Goal: Task Accomplishment & Management: Manage account settings

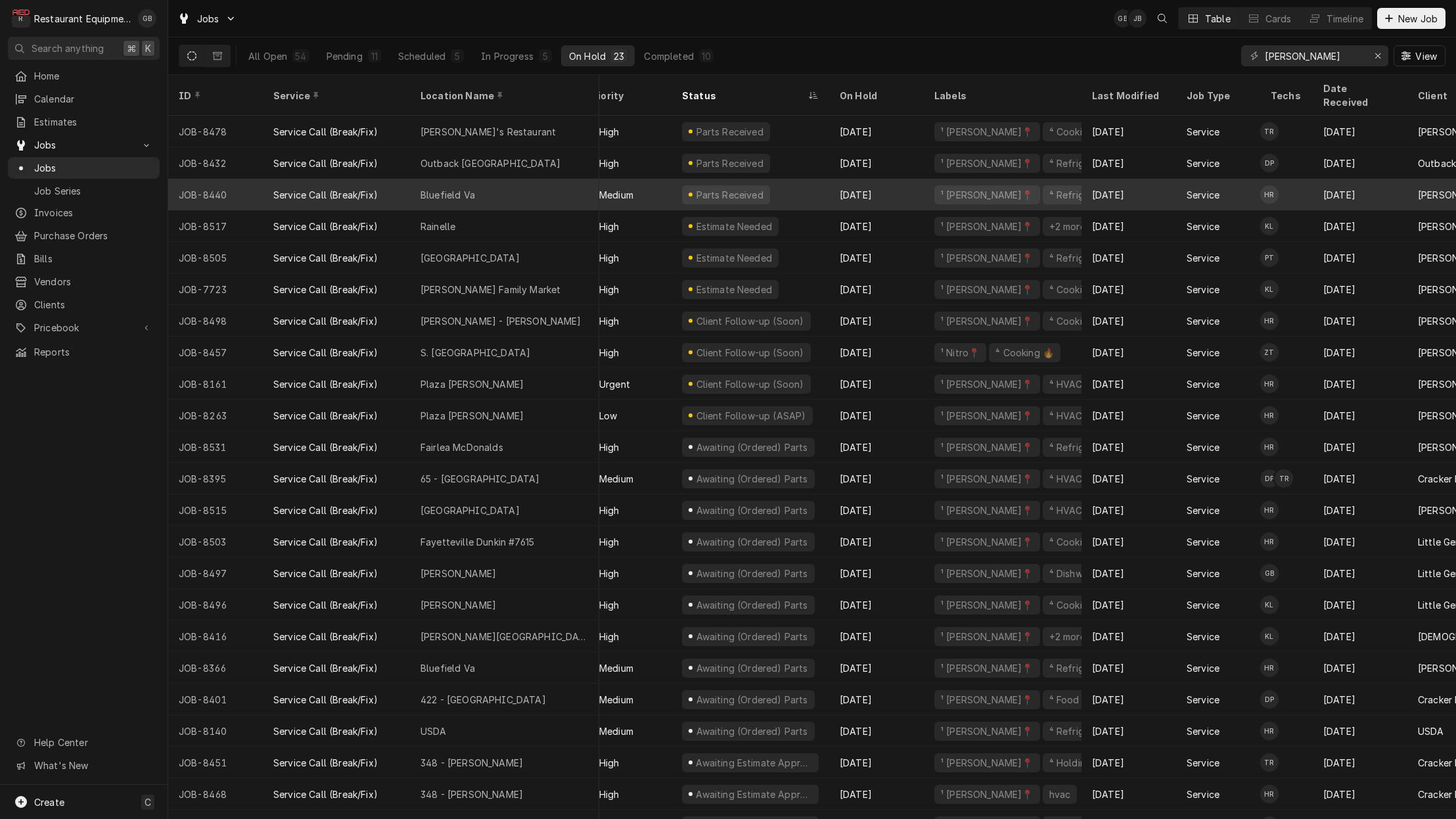
scroll to position [0, 23]
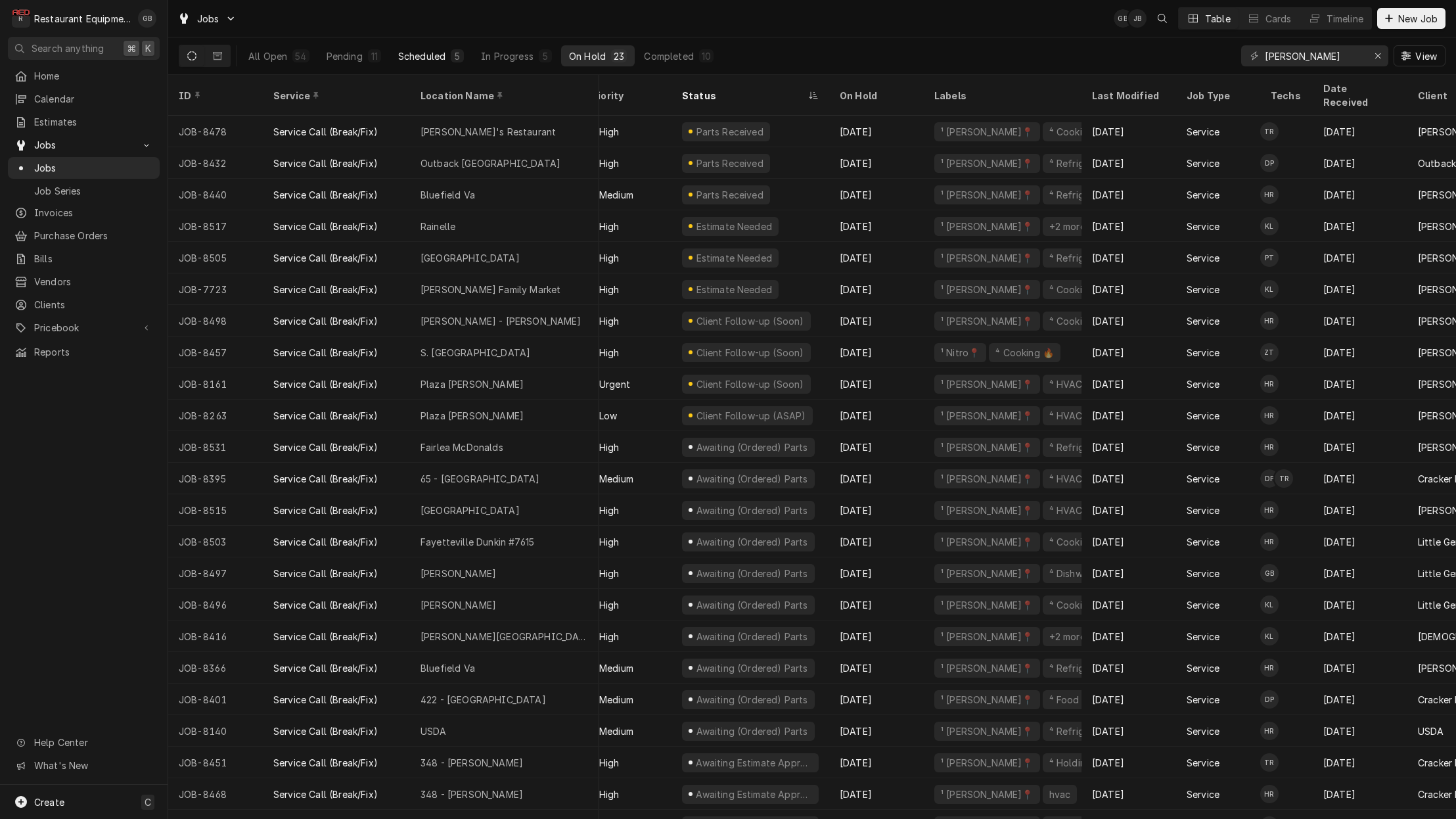
click at [402, 51] on div "Scheduled" at bounding box center [421, 56] width 48 height 14
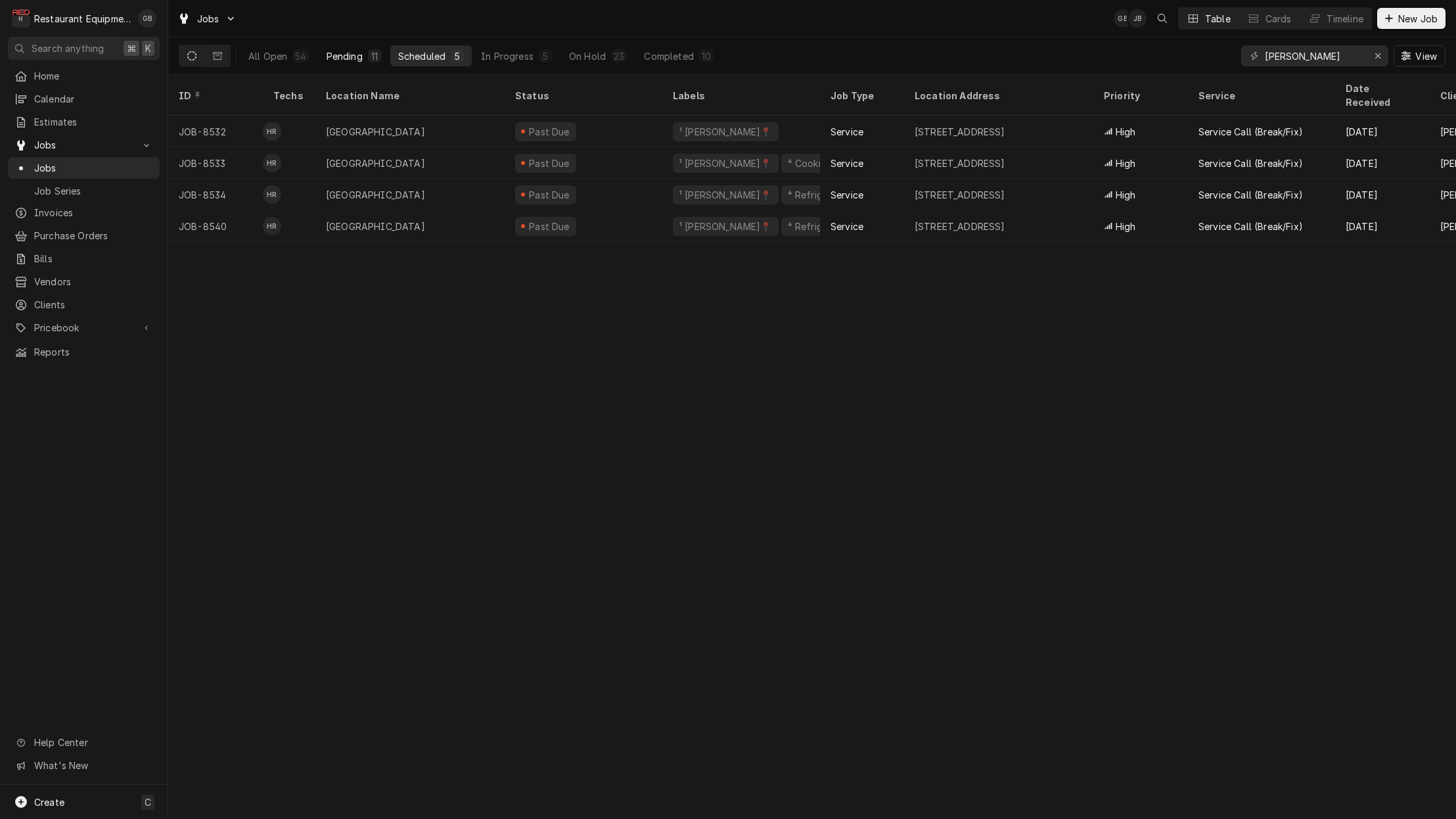
click at [374, 53] on div "11" at bounding box center [374, 56] width 8 height 14
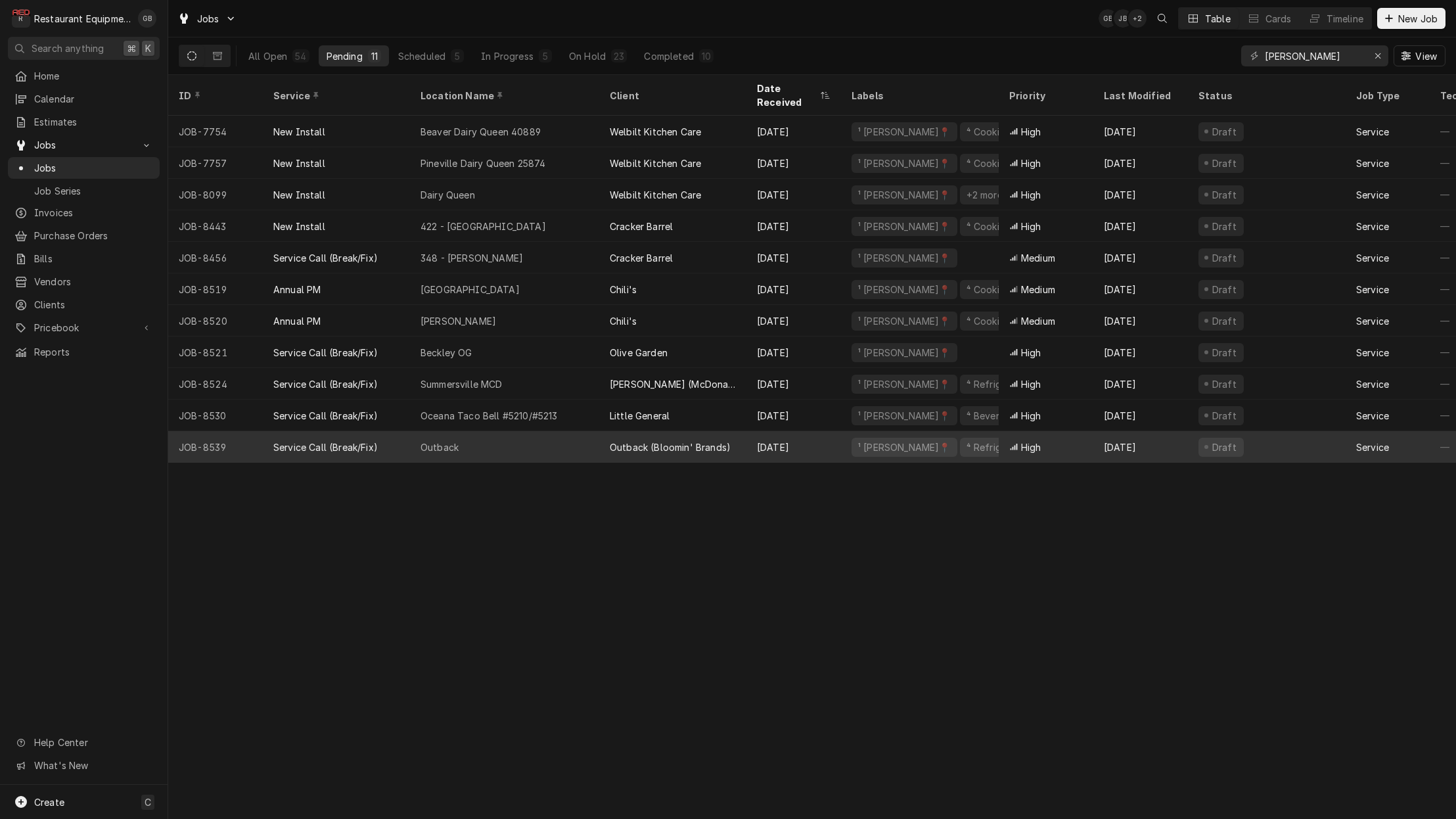
click at [541, 431] on div "Outback" at bounding box center [504, 447] width 189 height 32
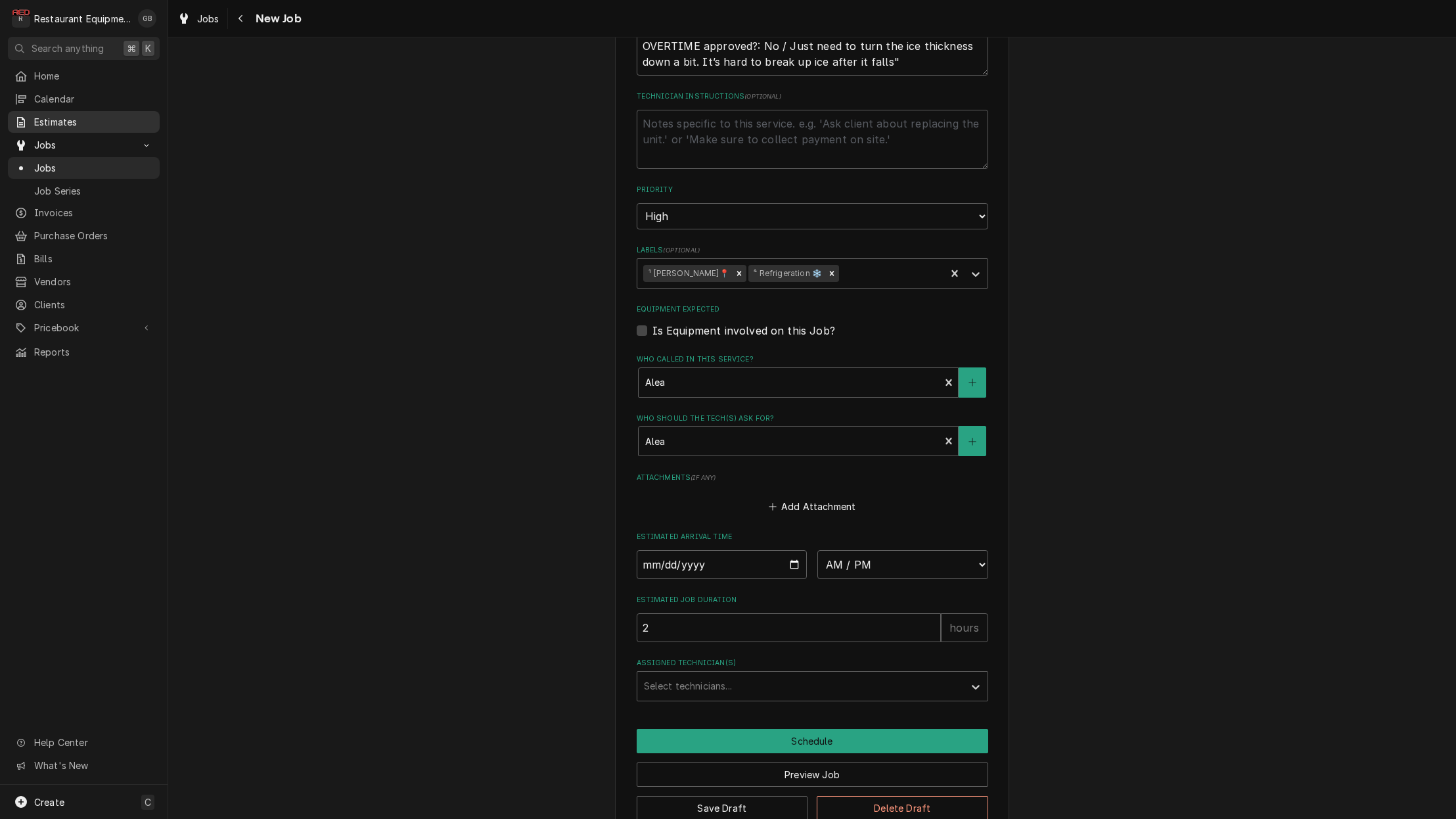
scroll to position [767, 0]
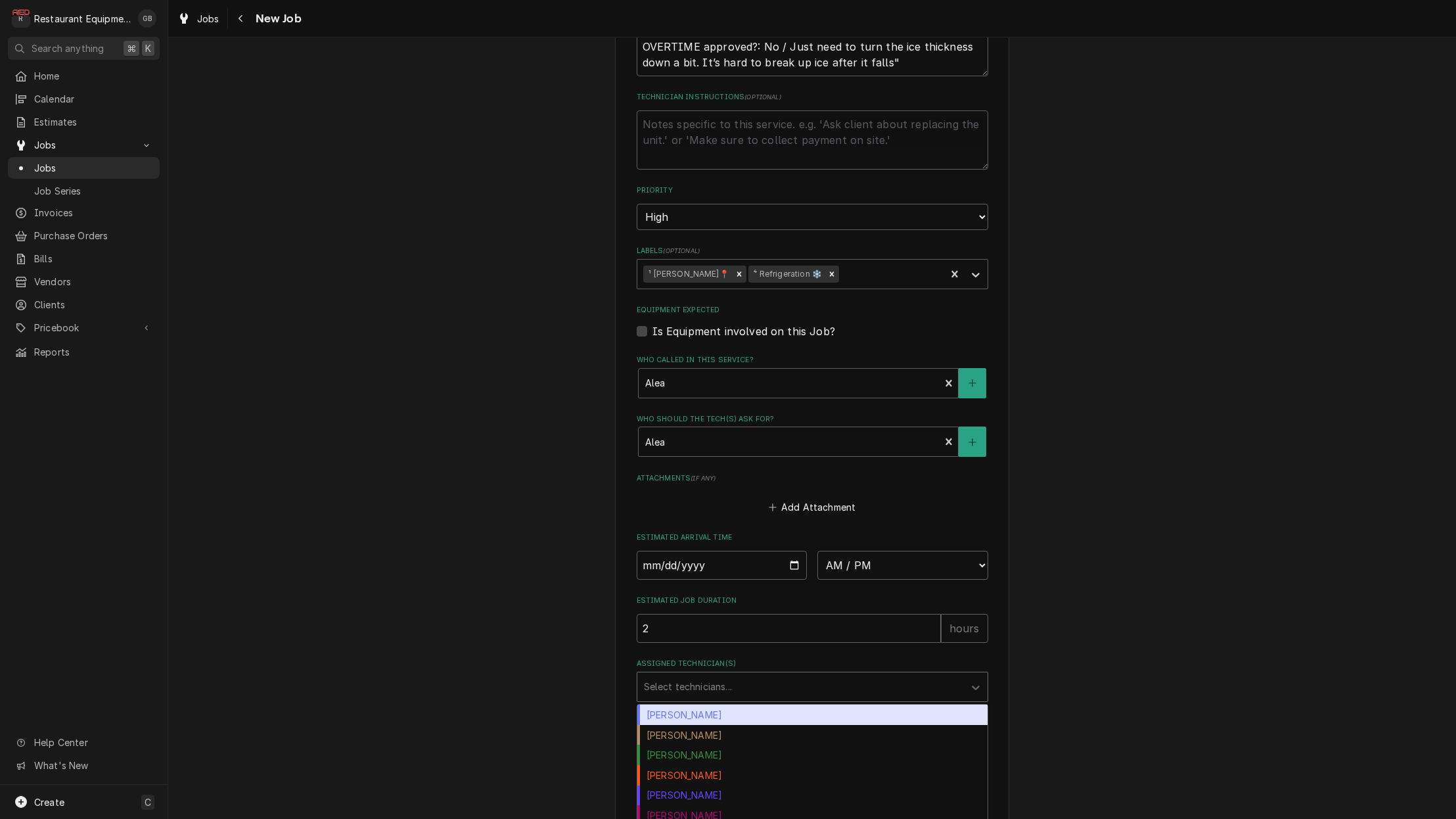
click at [714, 679] on div "Select technicians..." at bounding box center [800, 686] width 313 height 14
click at [751, 672] on div "Use the fields below to edit this job: Client Details Client Outback (Bloomin' …" at bounding box center [812, 67] width 394 height 1541
drag, startPoint x: 734, startPoint y: 651, endPoint x: 746, endPoint y: 662, distance: 16.3
click at [736, 675] on div "Assigned Technician(s)" at bounding box center [800, 686] width 313 height 23
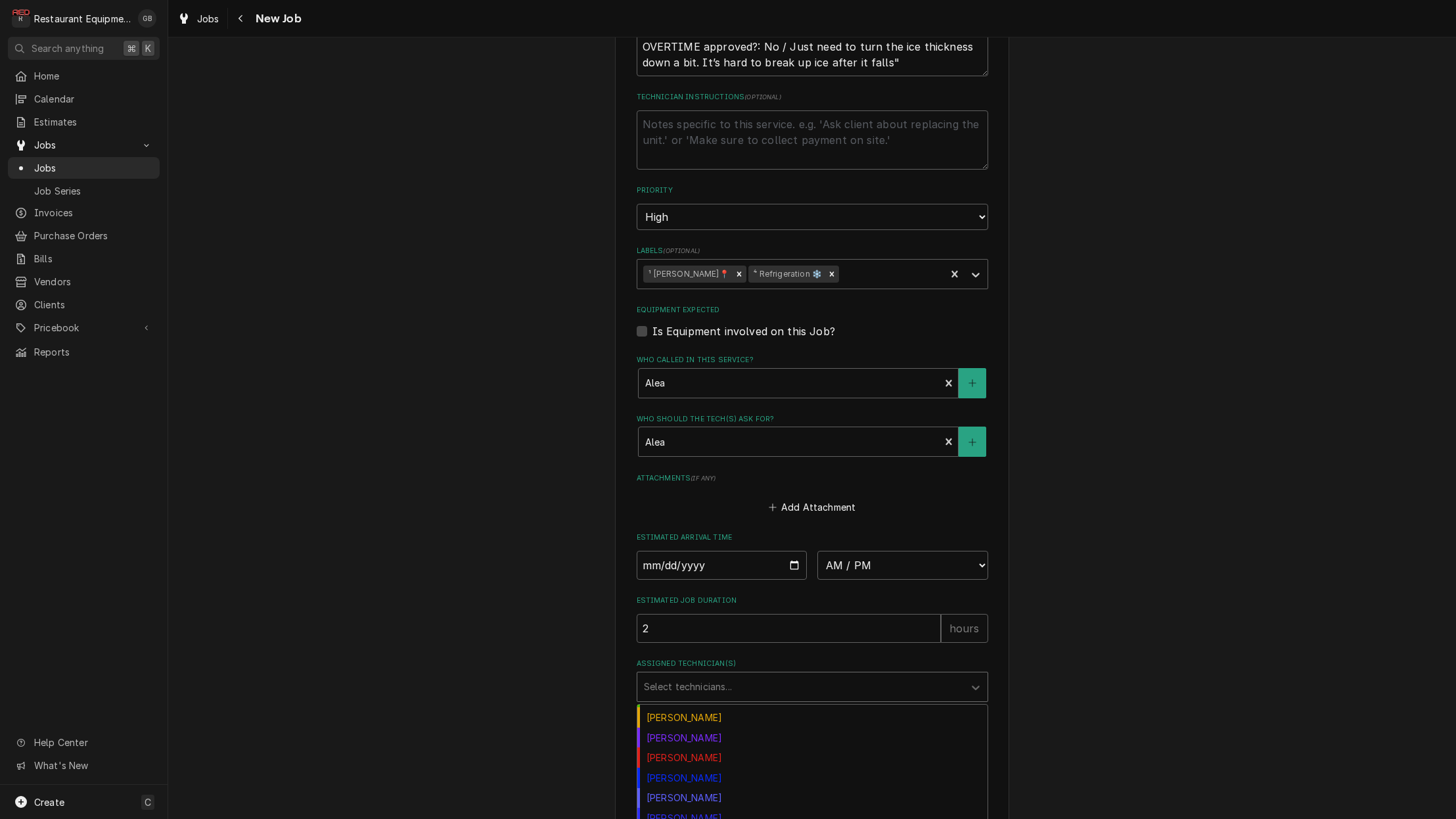
scroll to position [165, 0]
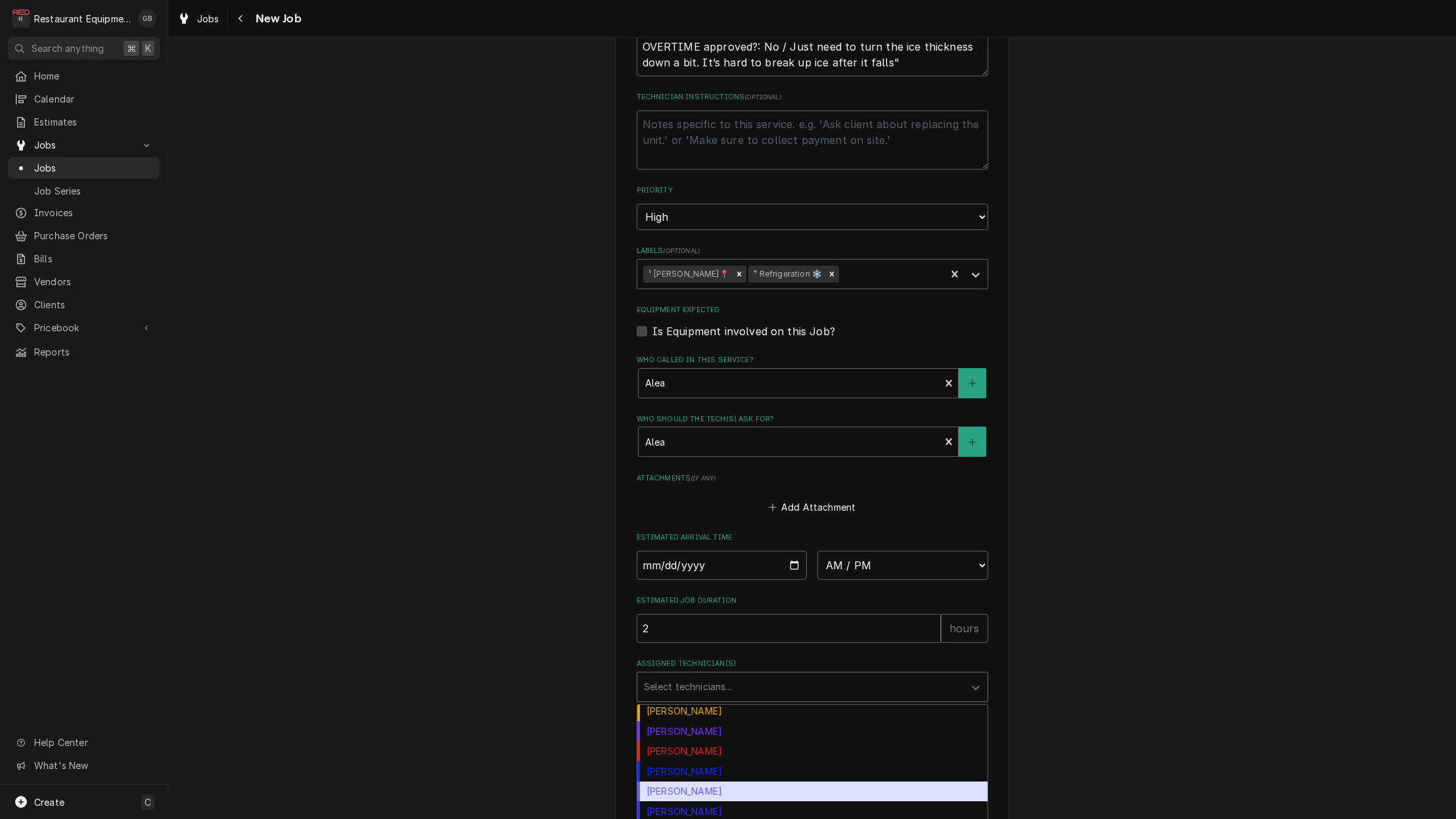
click at [713, 781] on div "Paxton Turner" at bounding box center [812, 791] width 350 height 20
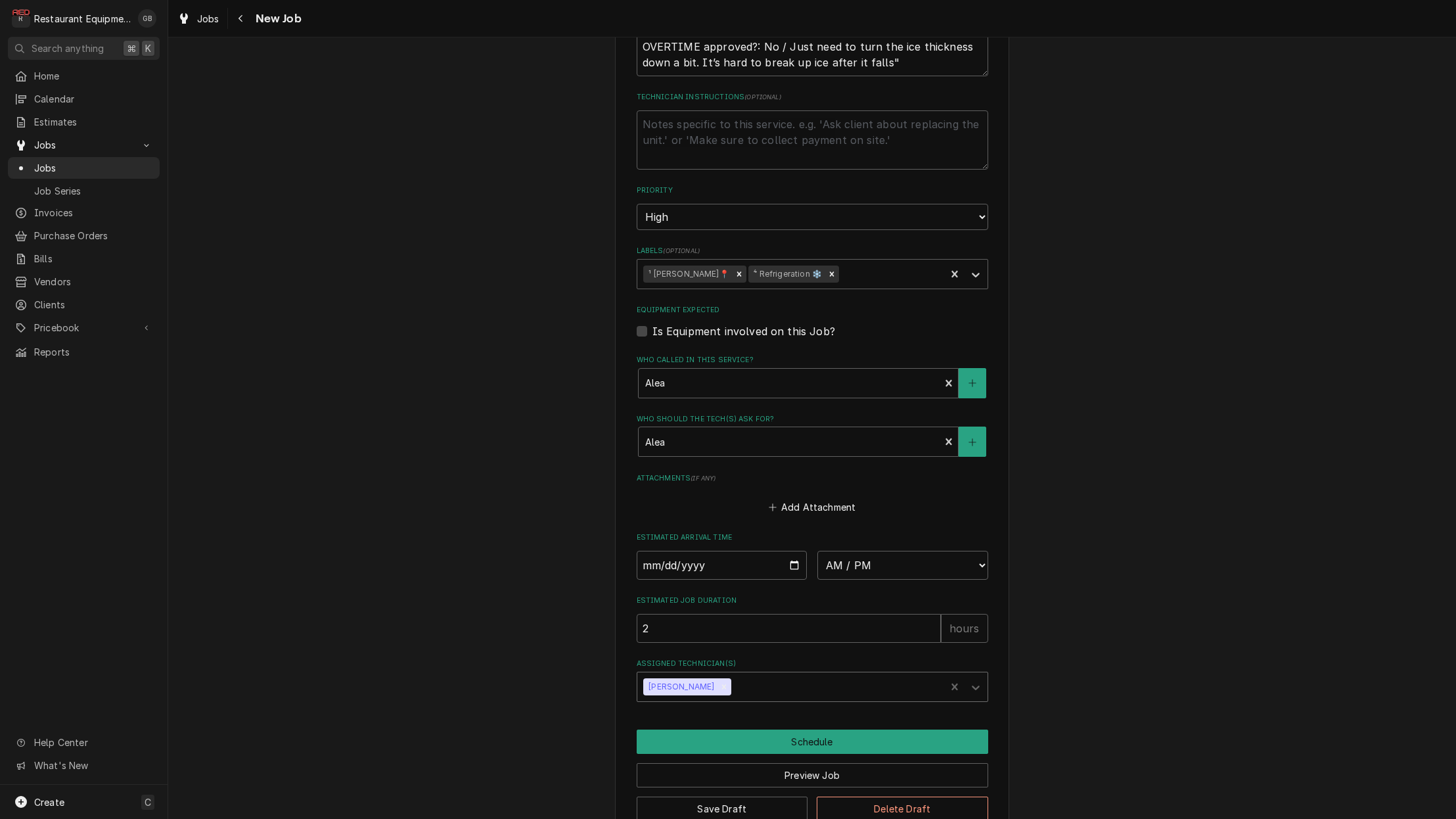
type textarea "x"
click at [660, 550] on input "Date" at bounding box center [722, 565] width 171 height 29
type input "2025-08-14"
type textarea "x"
click at [817, 565] on fieldset "Job Details Job Source Direct (Phone/Email/etc.) Service Channel Corrigo Ecotra…" at bounding box center [812, 154] width 352 height 1093
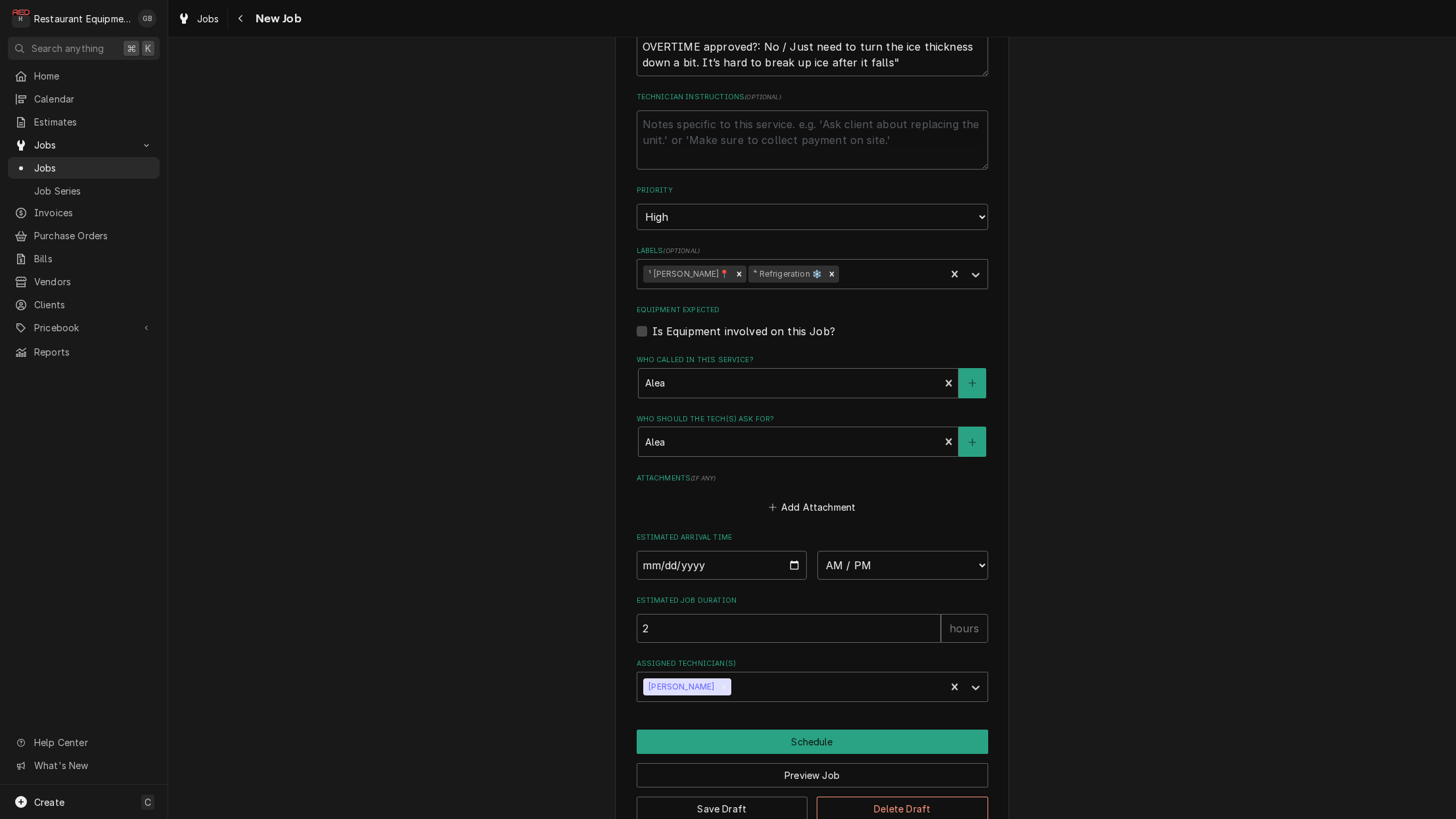
click at [867, 554] on fieldset "Job Details Job Source Direct (Phone/Email/etc.) Service Channel Corrigo Ecotra…" at bounding box center [812, 154] width 352 height 1093
select select "14:00:00"
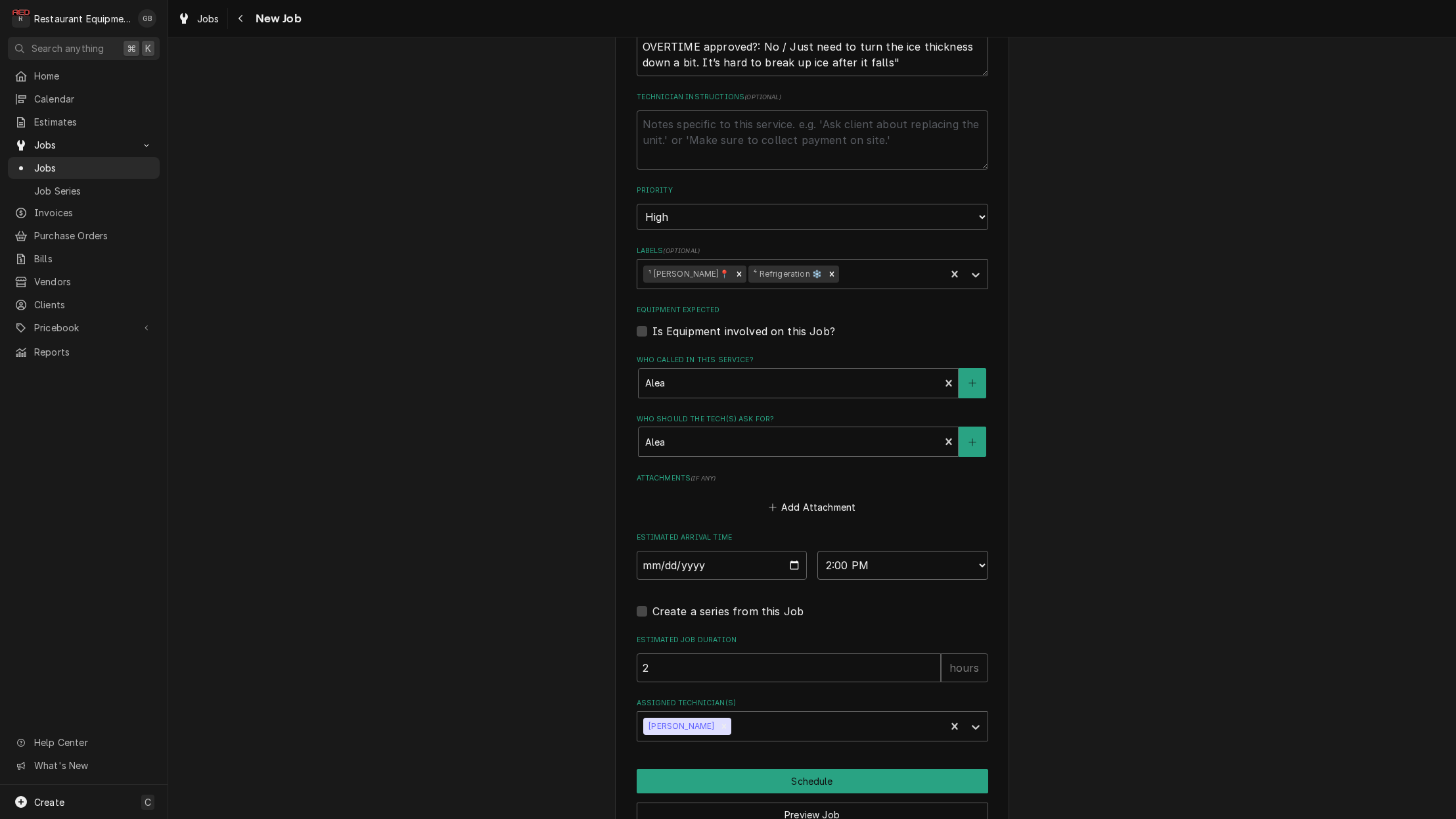
type textarea "x"
select select "13:45:00"
type textarea "x"
select select "13:30:00"
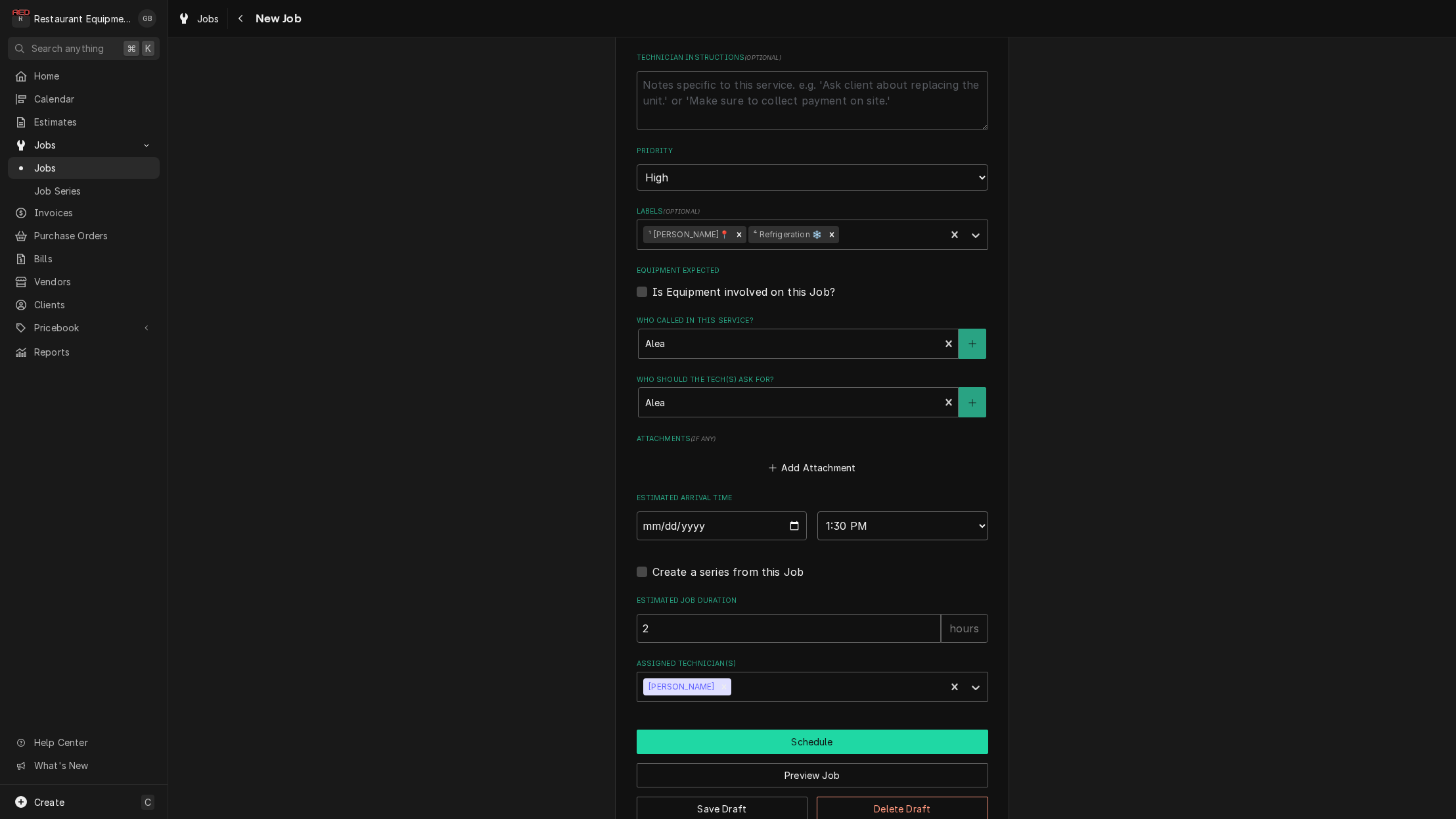
scroll to position [0, 0]
click at [804, 729] on button "Schedule" at bounding box center [812, 741] width 352 height 24
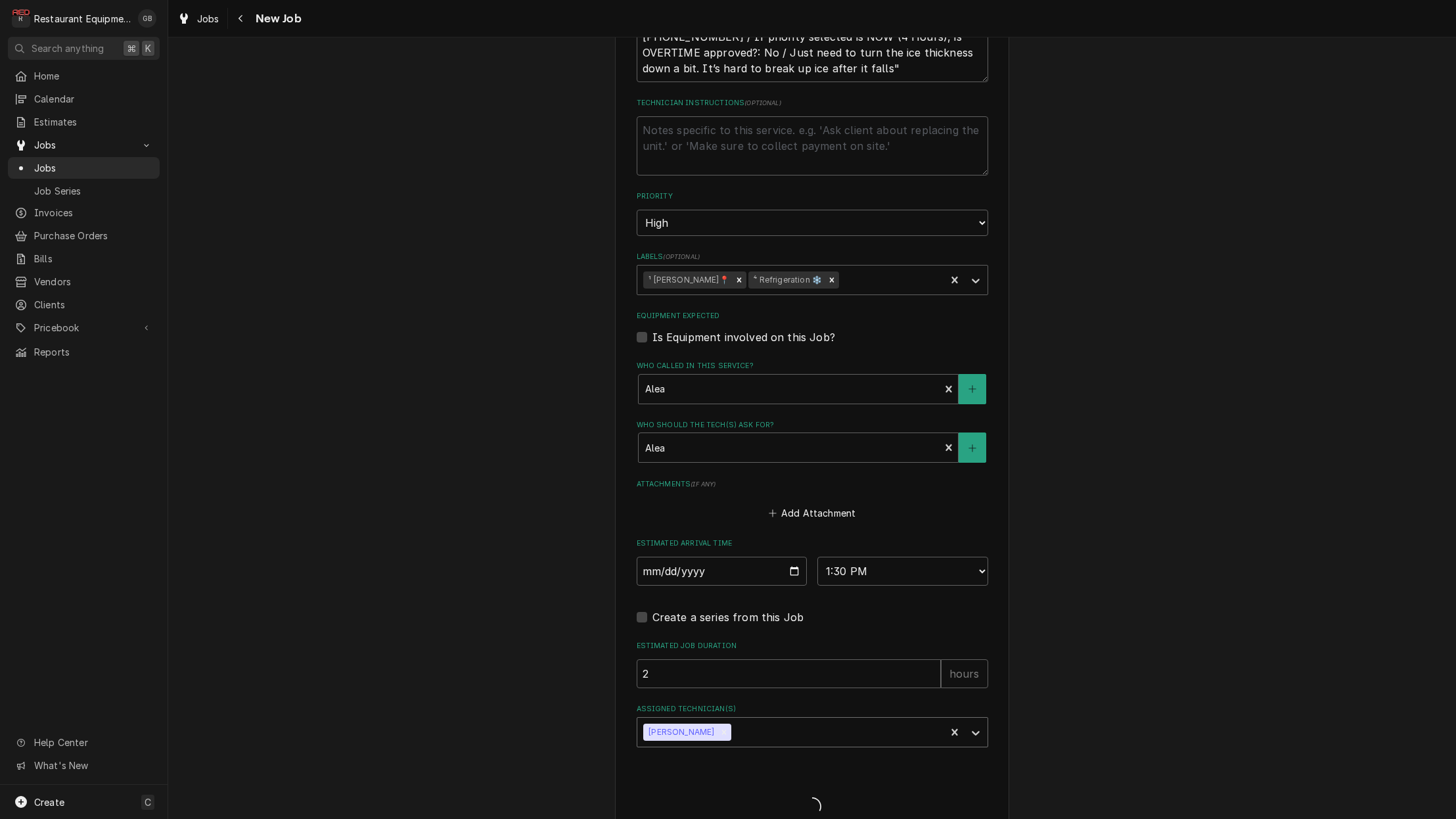
type textarea "x"
